Goal: Information Seeking & Learning: Learn about a topic

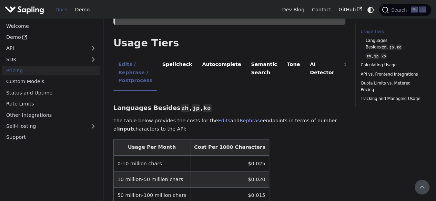
scroll to position [119, 0]
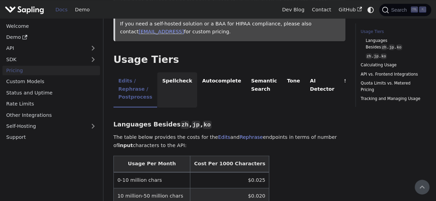
click at [193, 81] on li "Spellcheck" at bounding box center [177, 89] width 40 height 35
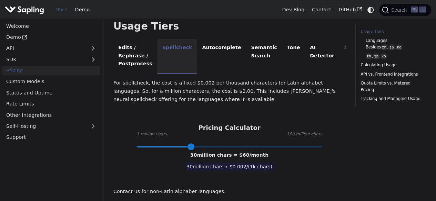
scroll to position [153, 0]
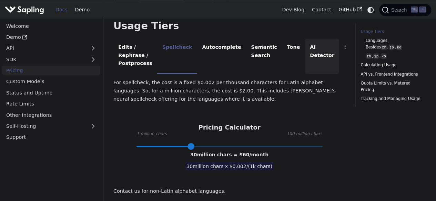
click at [305, 43] on li "AI Detector" at bounding box center [322, 56] width 34 height 35
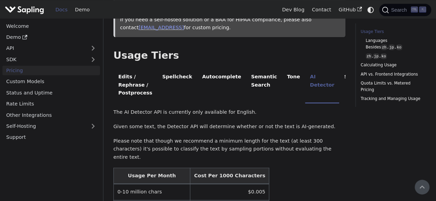
scroll to position [114, 0]
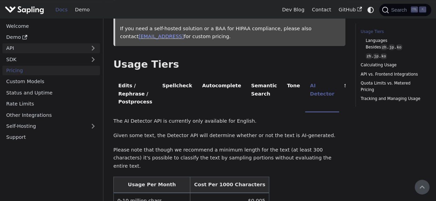
click at [24, 44] on link "API" at bounding box center [44, 48] width 84 height 10
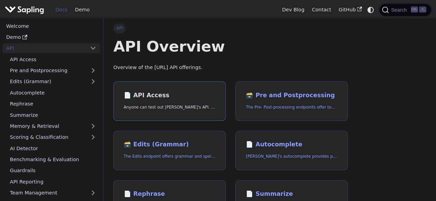
scroll to position [8, 0]
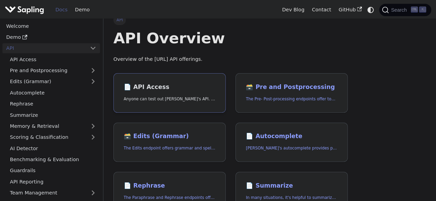
click at [133, 85] on h2 "📄️ API Access" at bounding box center [170, 88] width 92 height 8
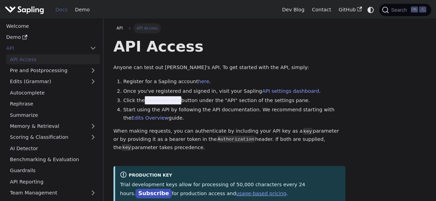
click at [222, 54] on h1 "API Access" at bounding box center [229, 46] width 232 height 19
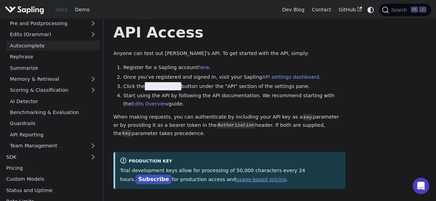
scroll to position [51, 0]
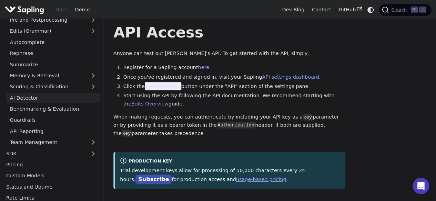
click at [52, 96] on link "AI Detector" at bounding box center [53, 98] width 94 height 10
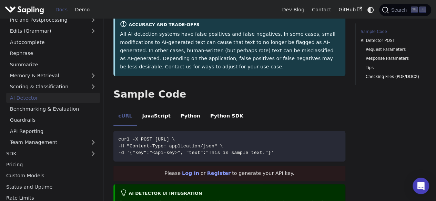
scroll to position [142, 0]
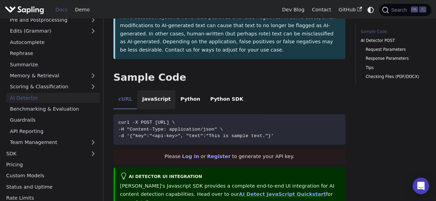
click at [155, 95] on li "JavaScript" at bounding box center [156, 99] width 38 height 19
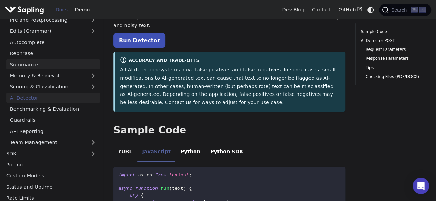
scroll to position [0, 0]
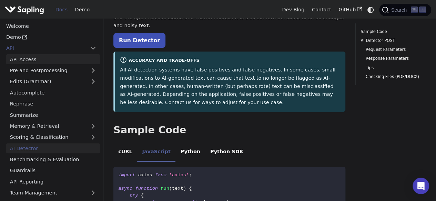
click at [48, 59] on link "API Access" at bounding box center [53, 59] width 94 height 10
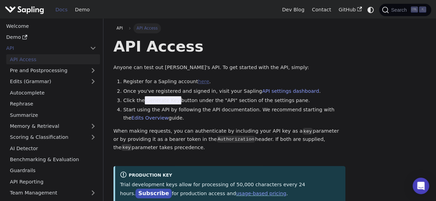
click at [198, 82] on link "here" at bounding box center [203, 82] width 11 height 6
click at [54, 90] on link "Autocomplete" at bounding box center [53, 93] width 94 height 10
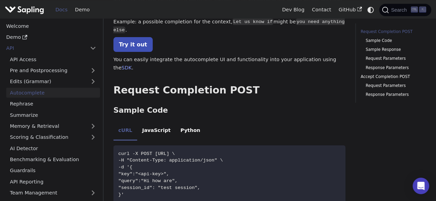
scroll to position [80, 0]
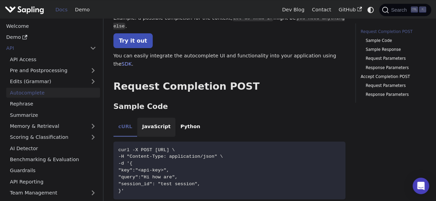
click at [154, 118] on li "JavaScript" at bounding box center [156, 127] width 38 height 19
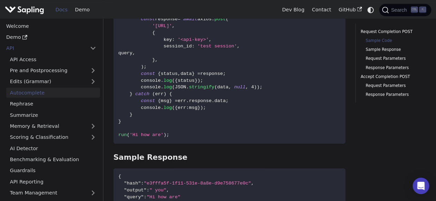
scroll to position [239, 0]
click at [28, 148] on link "AI Detector" at bounding box center [53, 149] width 94 height 10
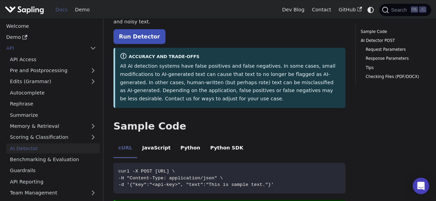
scroll to position [95, 0]
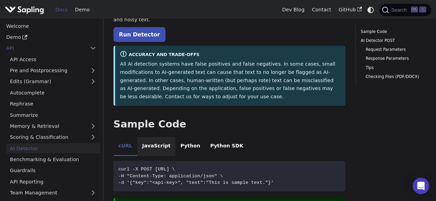
click at [146, 138] on li "JavaScript" at bounding box center [156, 146] width 38 height 19
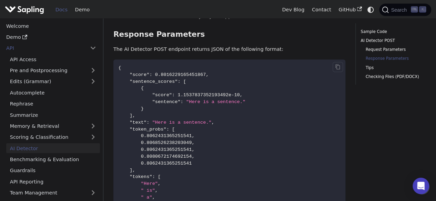
scroll to position [750, 0]
click at [14, 38] on link "Demo" at bounding box center [50, 37] width 97 height 10
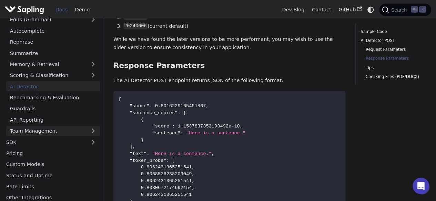
scroll to position [61, 0]
click at [42, 88] on link "AI Detector" at bounding box center [53, 87] width 94 height 10
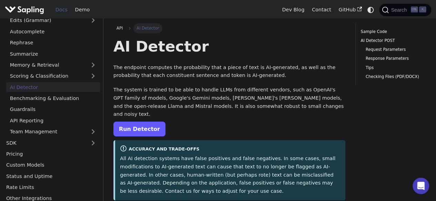
click at [131, 122] on link "Run Detector" at bounding box center [139, 129] width 52 height 15
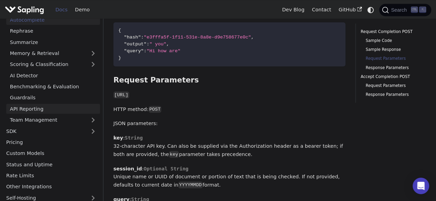
scroll to position [50, 0]
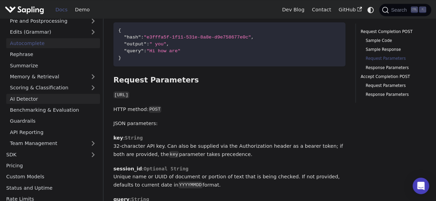
click at [34, 97] on link "AI Detector" at bounding box center [53, 99] width 94 height 10
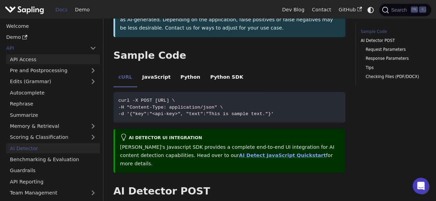
click at [24, 59] on link "API Access" at bounding box center [53, 59] width 94 height 10
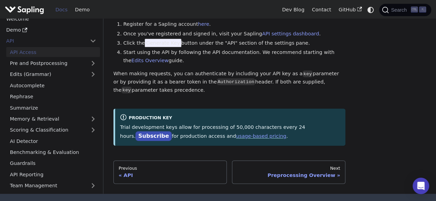
scroll to position [56, 0]
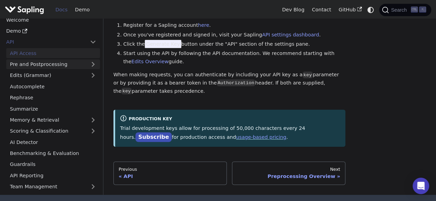
click at [75, 67] on link "Pre and Postprocessing" at bounding box center [53, 64] width 94 height 10
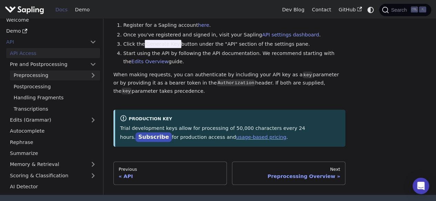
click at [68, 73] on link "Preprocessing" at bounding box center [55, 76] width 90 height 10
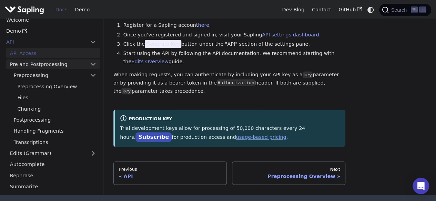
click at [71, 63] on link "Pre and Postprocessing" at bounding box center [53, 64] width 94 height 10
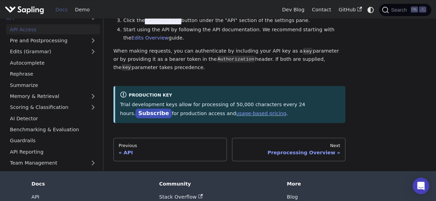
scroll to position [81, 0]
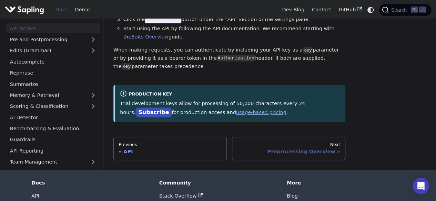
click at [270, 147] on div "Next" at bounding box center [288, 145] width 103 height 6
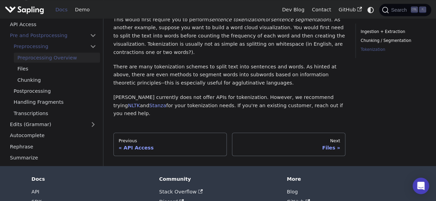
scroll to position [298, 0]
click at [171, 145] on div "API Access" at bounding box center [169, 148] width 103 height 6
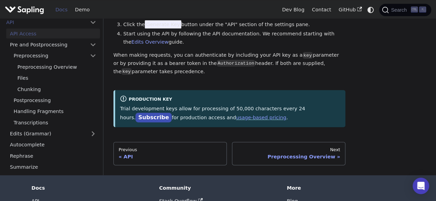
scroll to position [124, 0]
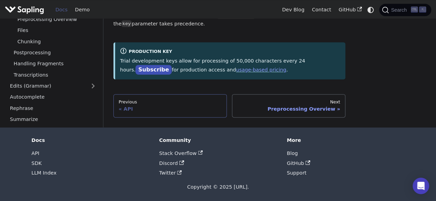
click at [150, 110] on div "API" at bounding box center [169, 109] width 103 height 6
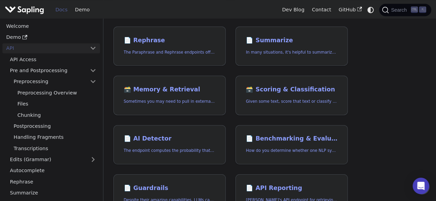
scroll to position [152, 0]
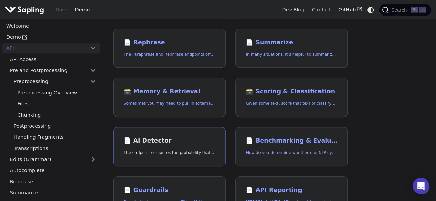
click at [182, 155] on p "The endpoint computes the probability that a piece of text is AI-generated," at bounding box center [170, 153] width 92 height 7
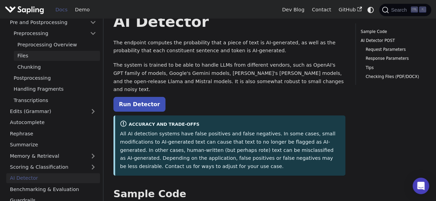
scroll to position [49, 0]
click at [54, 119] on link "Autocomplete" at bounding box center [53, 122] width 94 height 10
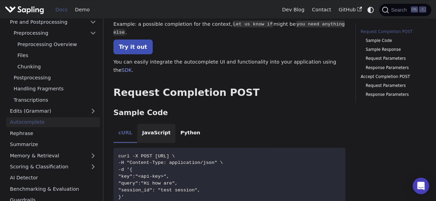
scroll to position [74, 0]
click at [155, 124] on li "JavaScript" at bounding box center [156, 133] width 38 height 19
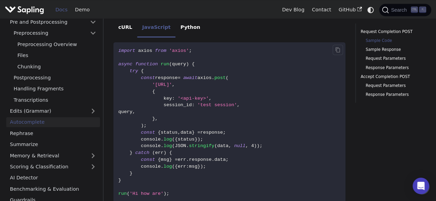
scroll to position [179, 0]
click at [39, 112] on link "Edits (Grammar)" at bounding box center [53, 111] width 94 height 10
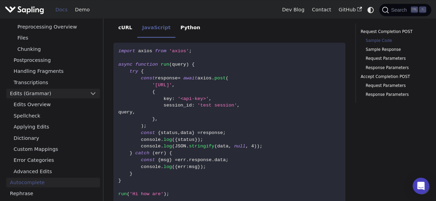
scroll to position [66, 0]
click at [37, 137] on link "Dictionary" at bounding box center [55, 138] width 90 height 10
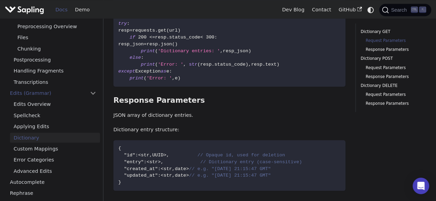
scroll to position [232, 0]
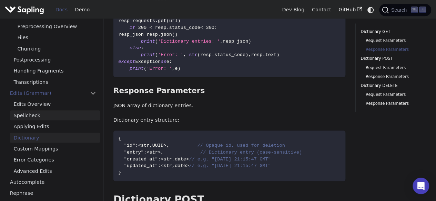
click at [50, 113] on link "Spellcheck" at bounding box center [55, 116] width 90 height 10
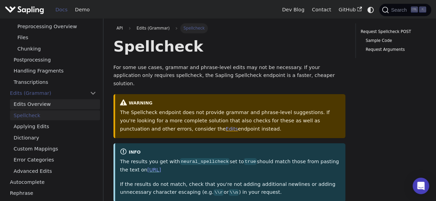
click at [56, 106] on link "Edits Overview" at bounding box center [55, 105] width 90 height 10
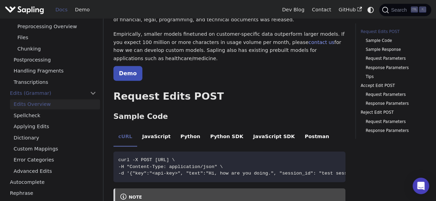
scroll to position [104, 0]
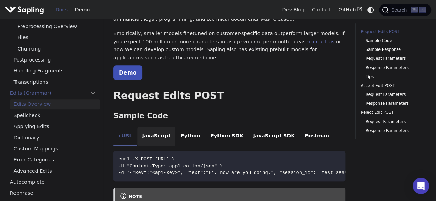
click at [152, 127] on li "JavaScript" at bounding box center [156, 136] width 38 height 19
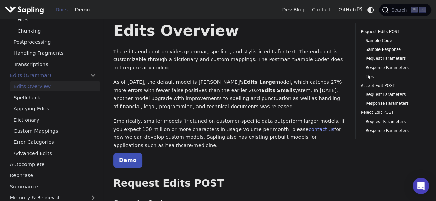
scroll to position [17, 0]
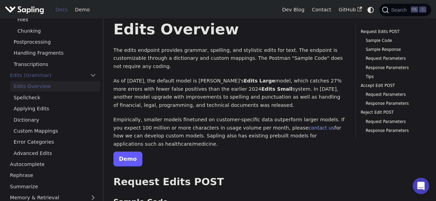
click at [132, 152] on link "Demo" at bounding box center [127, 159] width 29 height 15
click at [129, 152] on link "Demo" at bounding box center [127, 159] width 29 height 15
click at [80, 75] on link "Edits (Grammar)" at bounding box center [53, 76] width 94 height 10
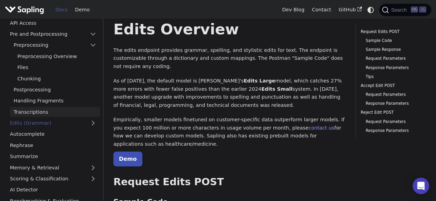
scroll to position [36, 0]
click at [55, 46] on link "Preprocessing" at bounding box center [55, 46] width 90 height 10
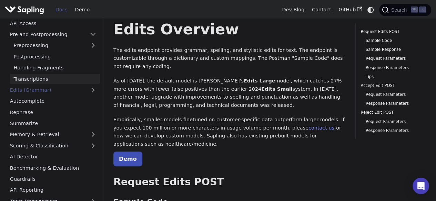
click at [40, 76] on link "Transcriptions" at bounding box center [55, 79] width 90 height 10
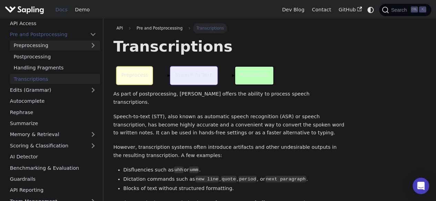
click at [41, 49] on link "Preprocessing" at bounding box center [55, 46] width 90 height 10
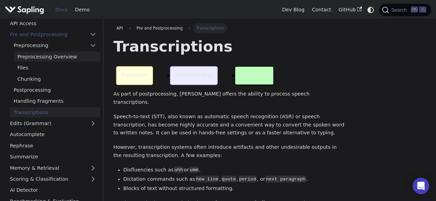
click at [40, 55] on link "Preprocessing Overview" at bounding box center [57, 57] width 86 height 10
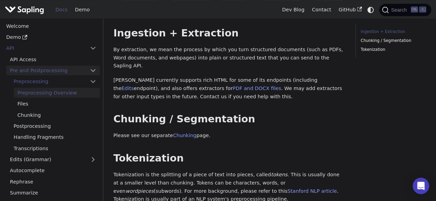
click at [51, 69] on link "Pre and Postprocessing" at bounding box center [53, 71] width 94 height 10
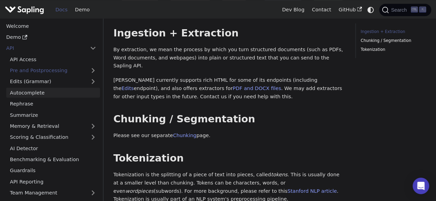
click at [42, 93] on link "Autocomplete" at bounding box center [53, 93] width 94 height 10
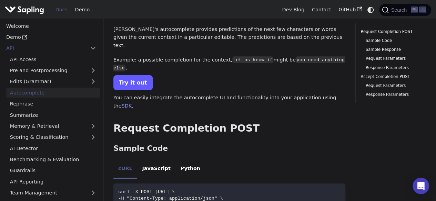
scroll to position [39, 0]
click at [132, 75] on link "Try it out" at bounding box center [132, 82] width 39 height 15
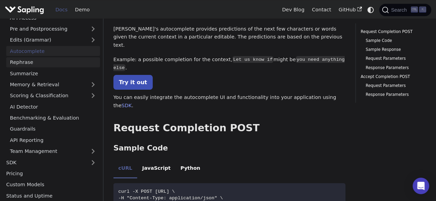
scroll to position [42, 0]
click at [38, 117] on link "Benchmarking & Evaluation" at bounding box center [53, 118] width 94 height 10
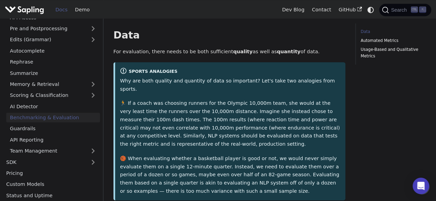
scroll to position [151, 0]
click at [63, 136] on link "API Reporting" at bounding box center [53, 140] width 94 height 10
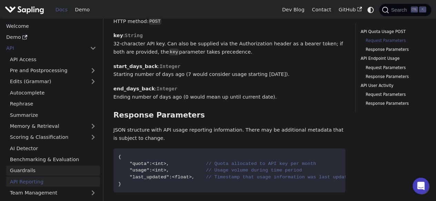
scroll to position [140, 0]
click at [30, 114] on link "Summarize" at bounding box center [53, 115] width 94 height 10
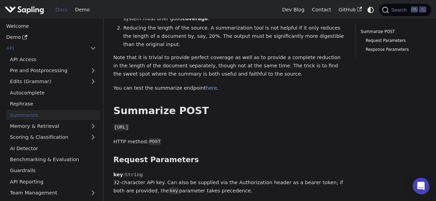
scroll to position [123, 0]
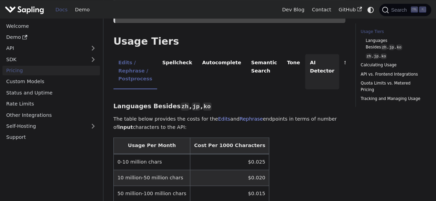
click at [305, 60] on li "AI Detector" at bounding box center [322, 71] width 34 height 35
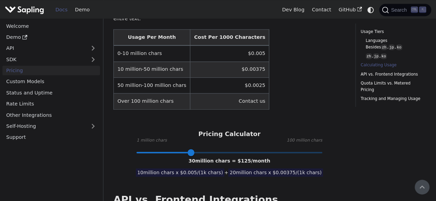
scroll to position [259, 0]
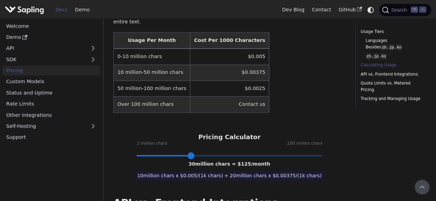
click at [228, 49] on td "$0.005" at bounding box center [229, 57] width 79 height 16
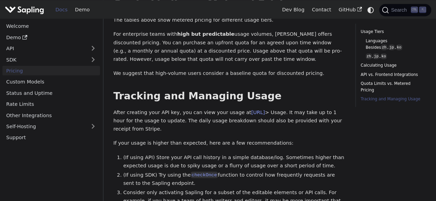
scroll to position [615, 0]
click at [68, 63] on link "SDK" at bounding box center [44, 59] width 84 height 10
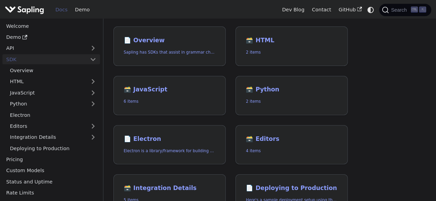
scroll to position [64, 0]
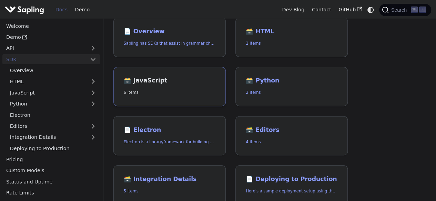
click at [158, 85] on link "🗃️ JavaScript 6 items" at bounding box center [169, 87] width 112 height 40
click at [149, 83] on h2 "🗃️ JavaScript" at bounding box center [170, 81] width 92 height 8
click at [146, 85] on link "🗃️ JavaScript 6 items" at bounding box center [169, 87] width 112 height 40
click at [133, 93] on p "6 items" at bounding box center [170, 93] width 92 height 7
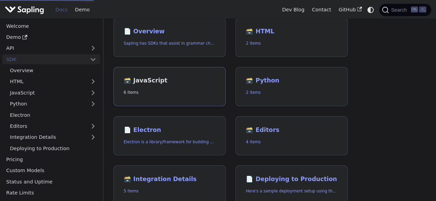
click at [133, 93] on p "6 items" at bounding box center [170, 93] width 92 height 7
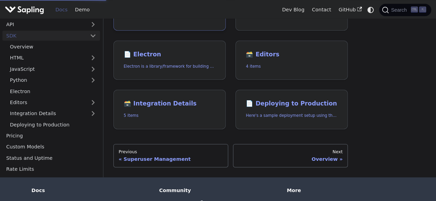
scroll to position [147, 0]
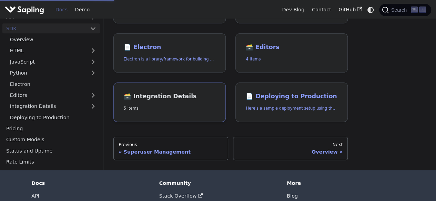
click at [156, 103] on link "🗃️ Integration Details 5 items" at bounding box center [169, 103] width 112 height 40
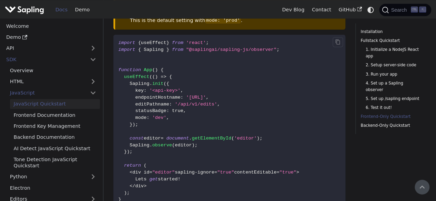
scroll to position [1444, 0]
